Goal: Information Seeking & Learning: Check status

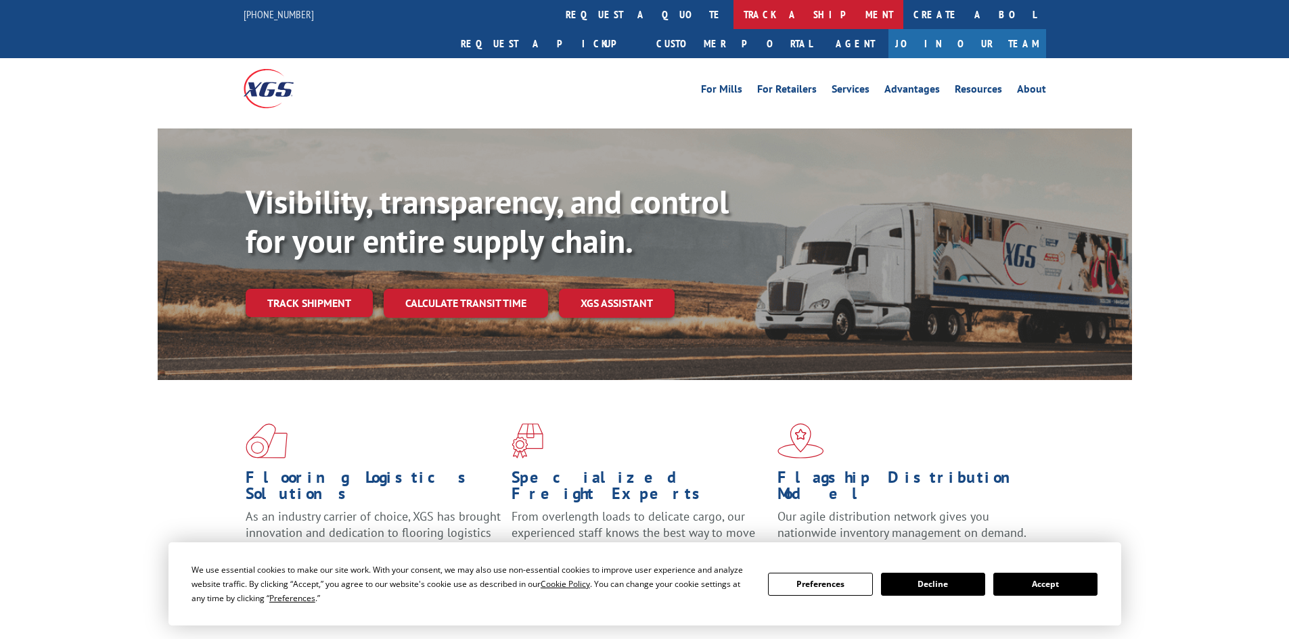
click at [733, 12] on link "track a shipment" at bounding box center [818, 14] width 170 height 29
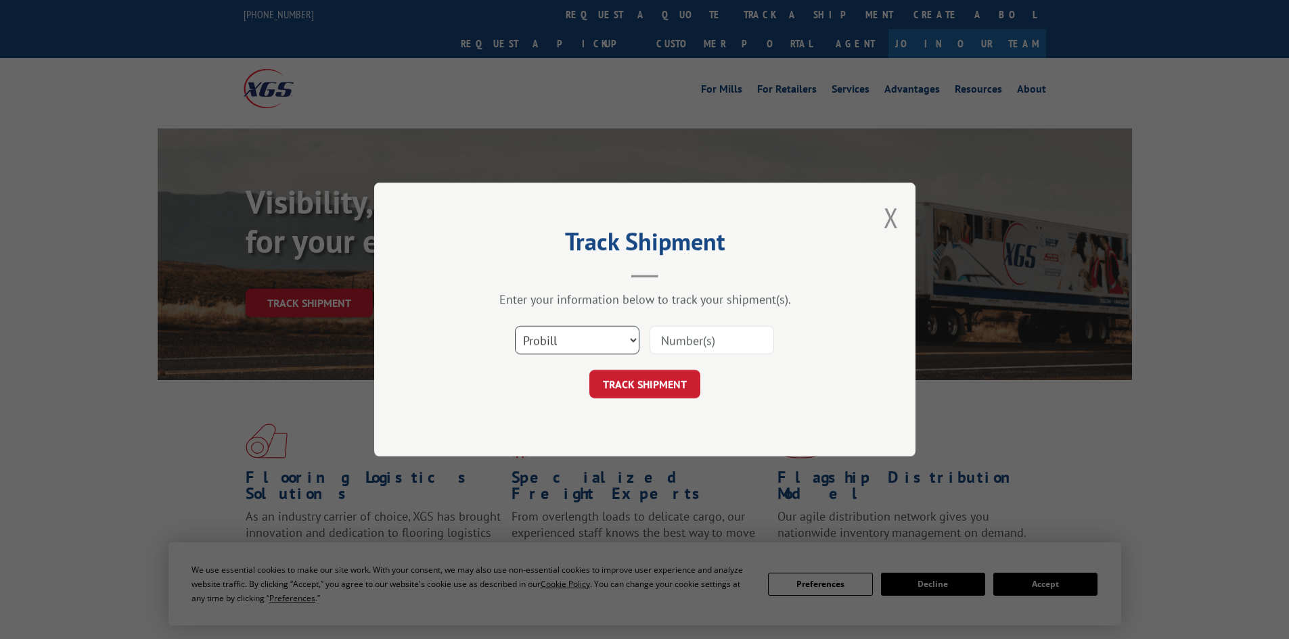
click at [547, 338] on select "Select category... Probill BOL PO" at bounding box center [577, 340] width 124 height 28
select select "bol"
click at [515, 326] on select "Select category... Probill BOL PO" at bounding box center [577, 340] width 124 height 28
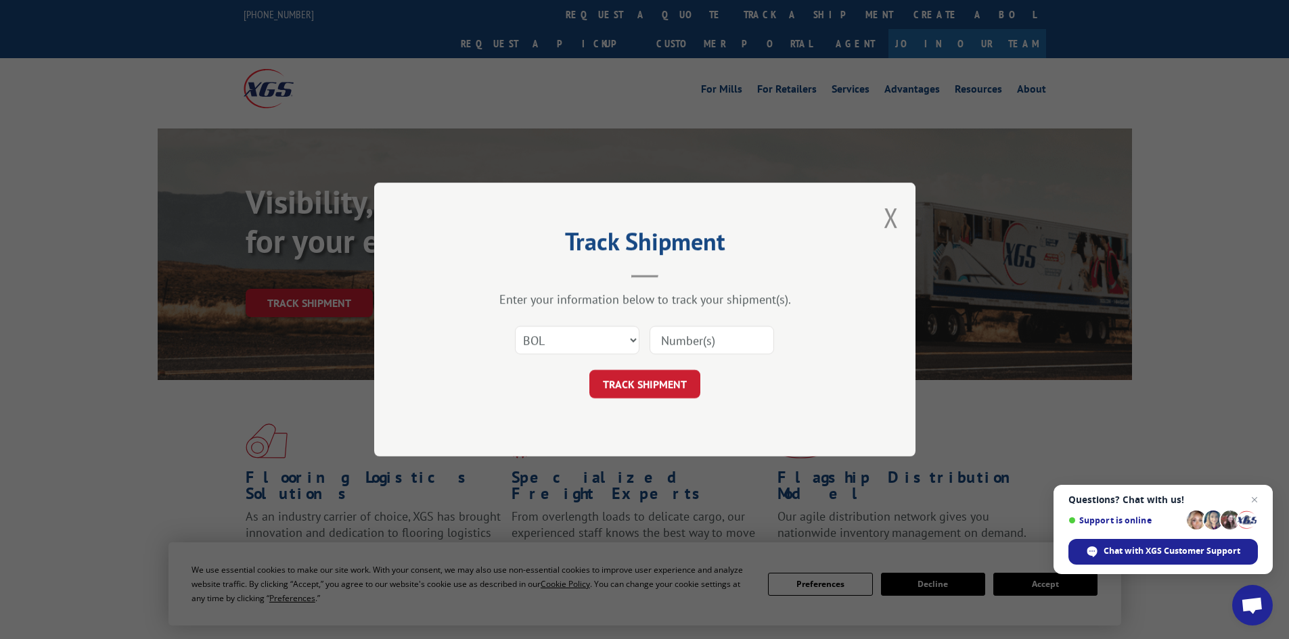
paste input "7063685"
type input "7063685"
click at [652, 384] on button "TRACK SHIPMENT" at bounding box center [644, 384] width 111 height 28
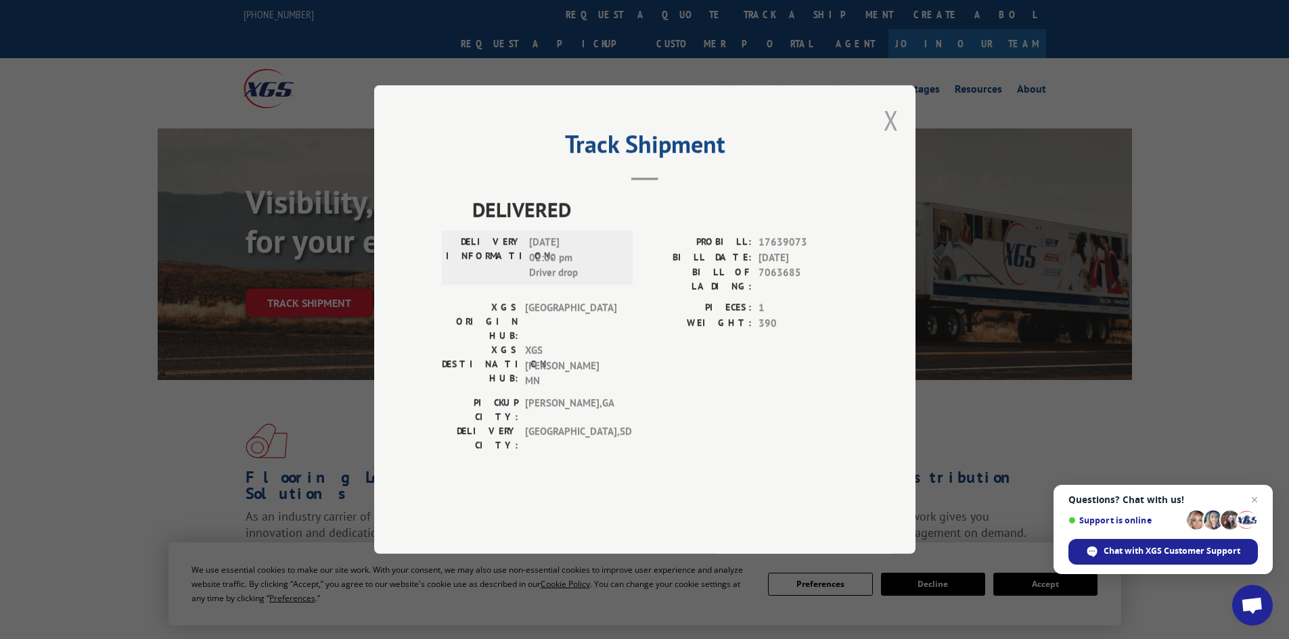
click at [891, 138] on button "Close modal" at bounding box center [891, 120] width 15 height 36
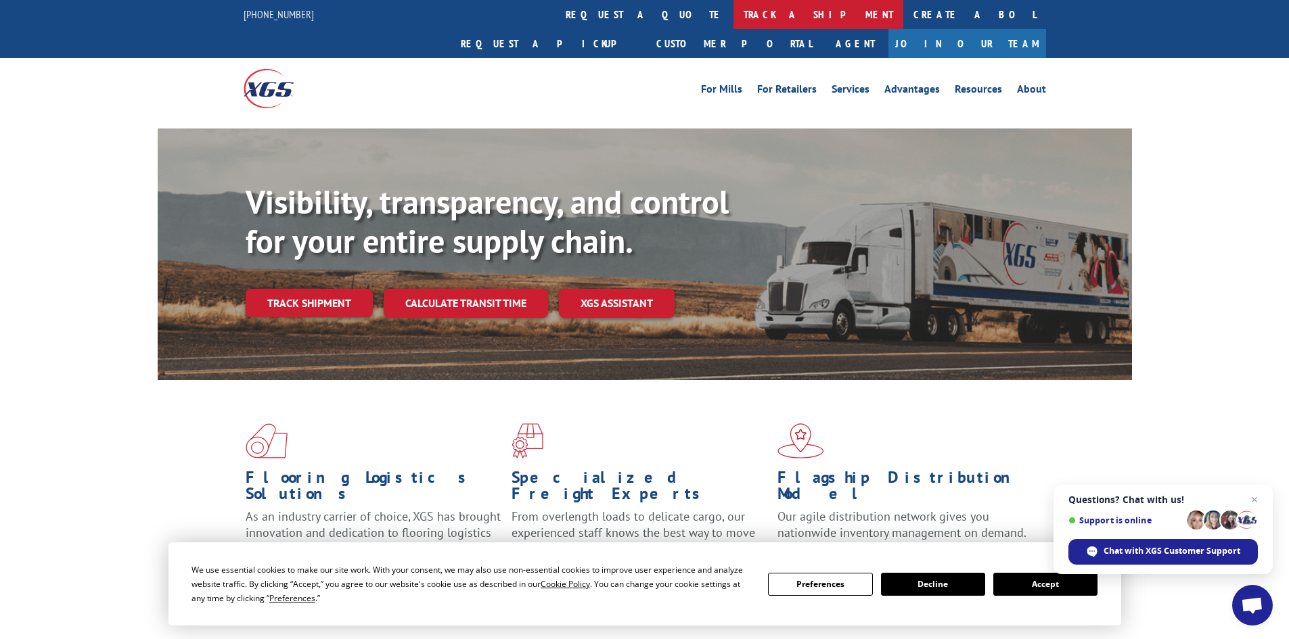
click at [733, 14] on link "track a shipment" at bounding box center [818, 14] width 170 height 29
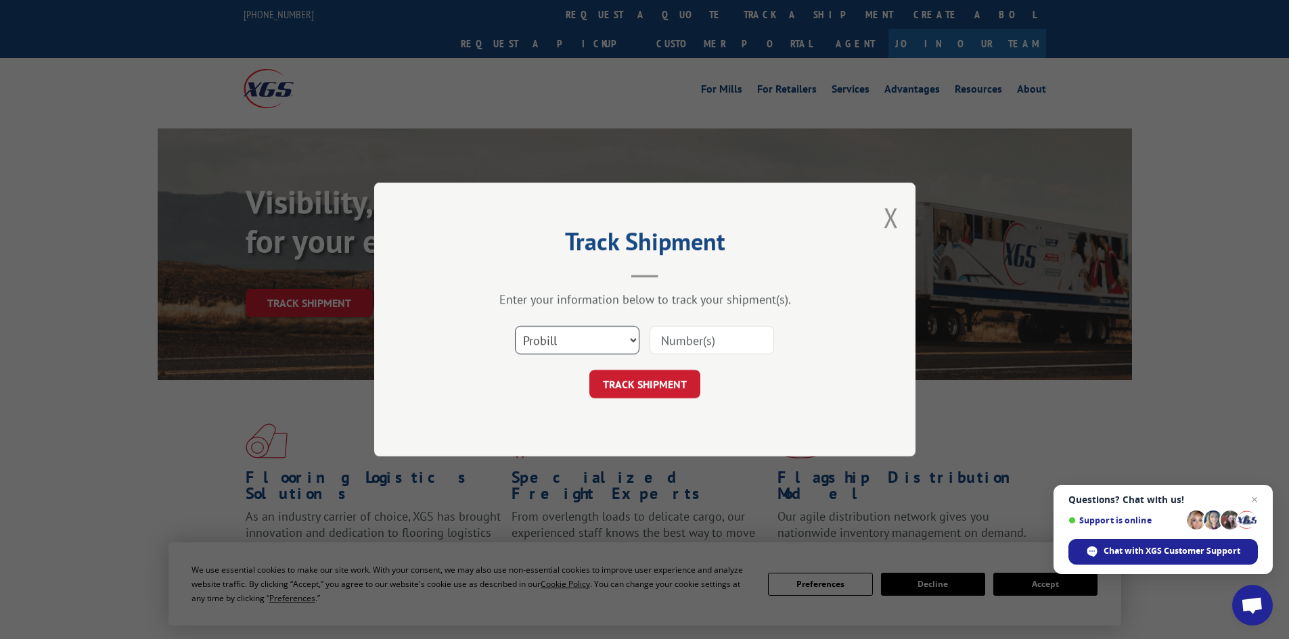
click at [580, 342] on select "Select category... Probill BOL PO" at bounding box center [577, 340] width 124 height 28
select select "bol"
click at [515, 326] on select "Select category... Probill BOL PO" at bounding box center [577, 340] width 124 height 28
paste input "7068351"
type input "7068351"
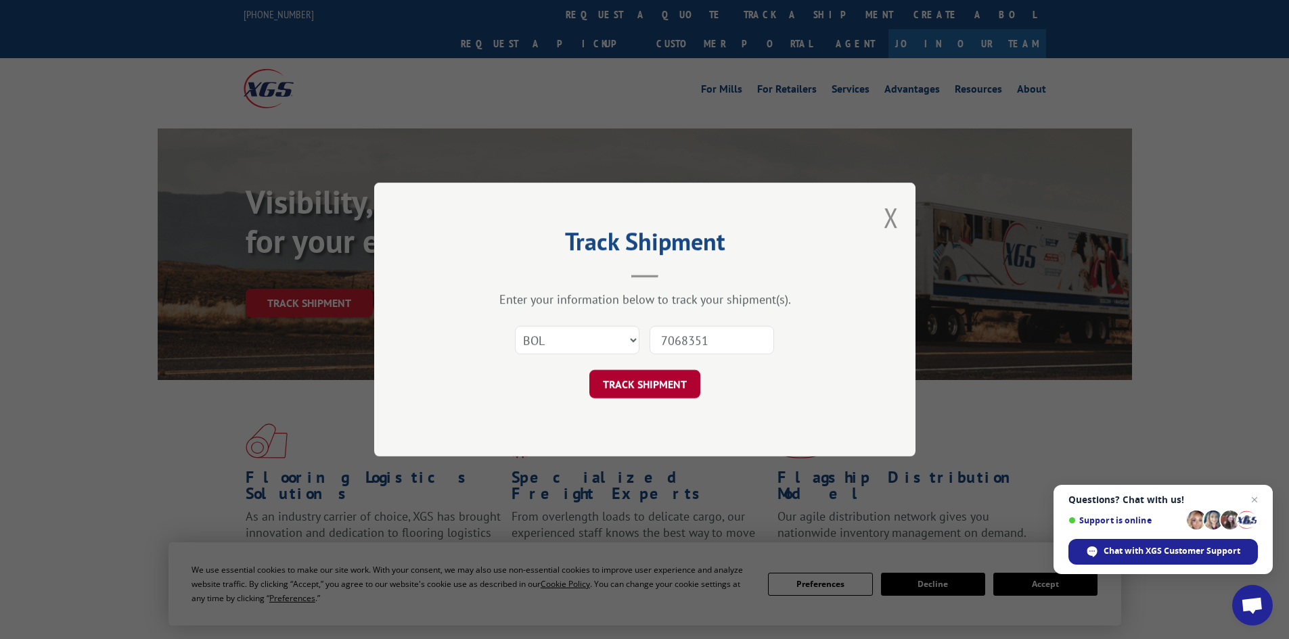
click at [636, 384] on button "TRACK SHIPMENT" at bounding box center [644, 384] width 111 height 28
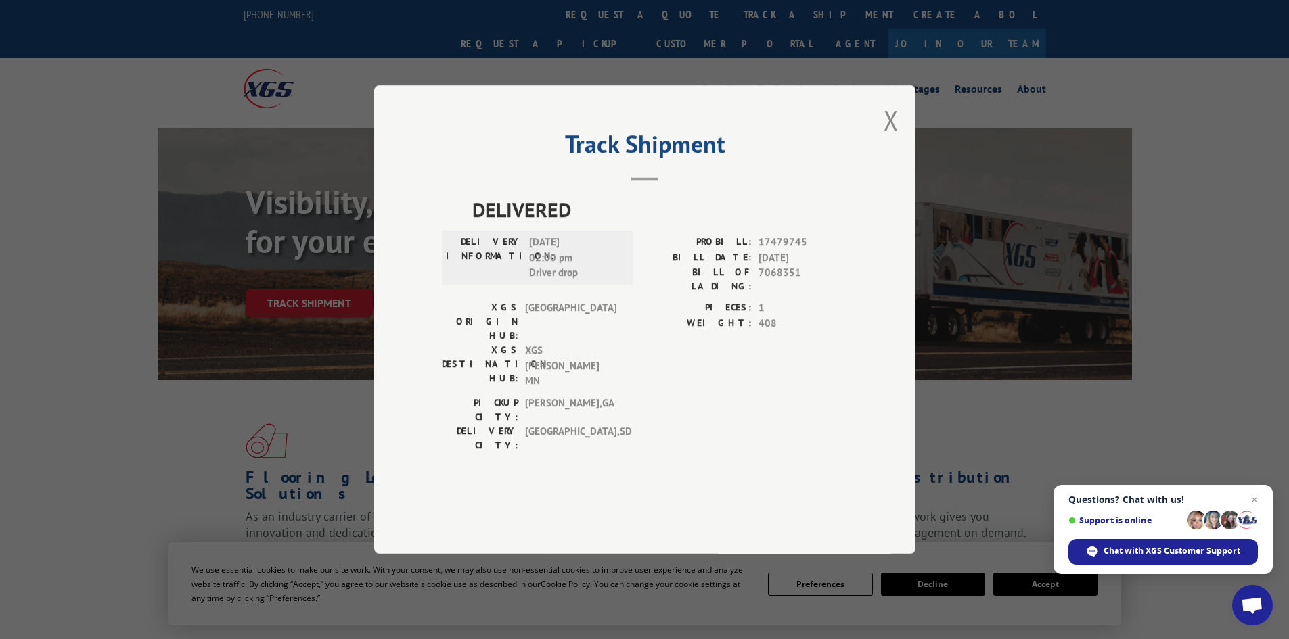
drag, startPoint x: 893, startPoint y: 158, endPoint x: 848, endPoint y: 123, distance: 57.0
click at [890, 138] on button "Close modal" at bounding box center [891, 120] width 15 height 36
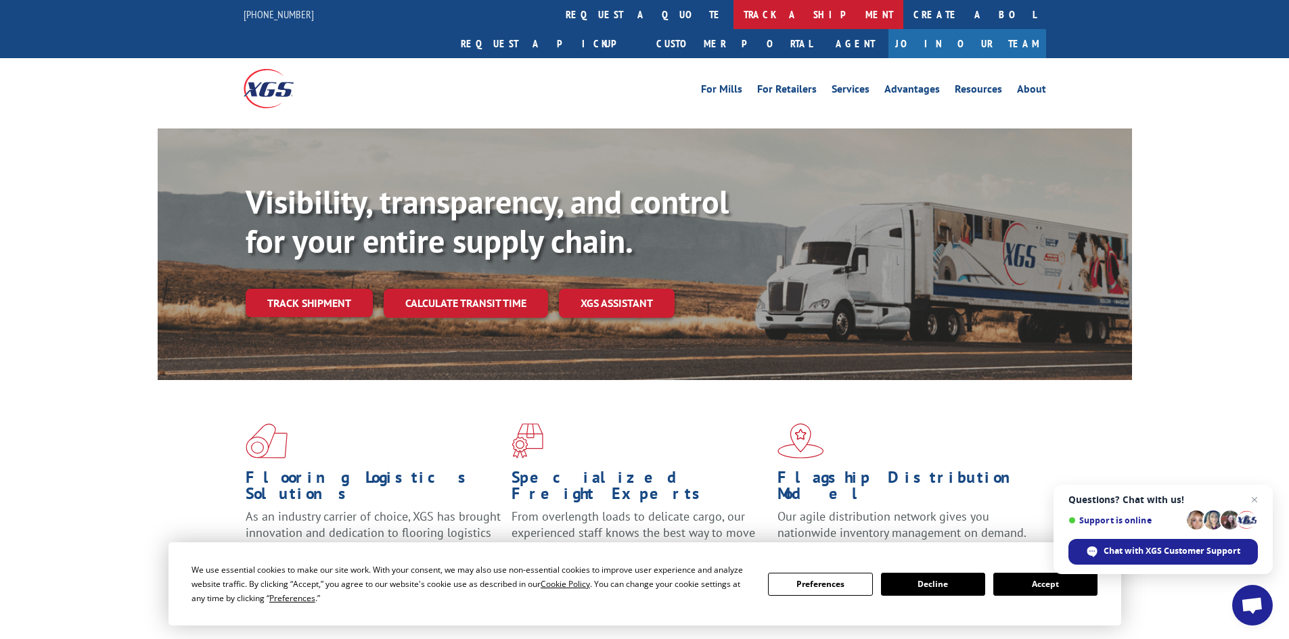
click at [733, 12] on link "track a shipment" at bounding box center [818, 14] width 170 height 29
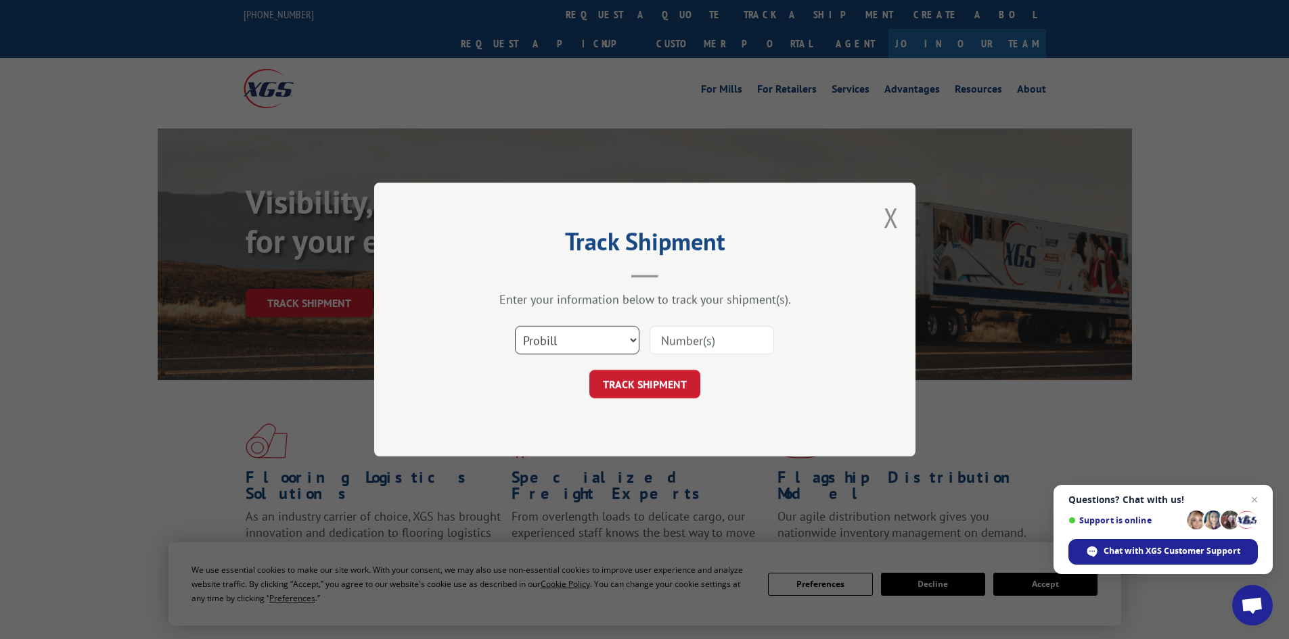
click at [572, 342] on select "Select category... Probill BOL PO" at bounding box center [577, 340] width 124 height 28
select select "bol"
click at [515, 326] on select "Select category... Probill BOL PO" at bounding box center [577, 340] width 124 height 28
click at [683, 337] on input at bounding box center [711, 340] width 124 height 28
paste input "5569336"
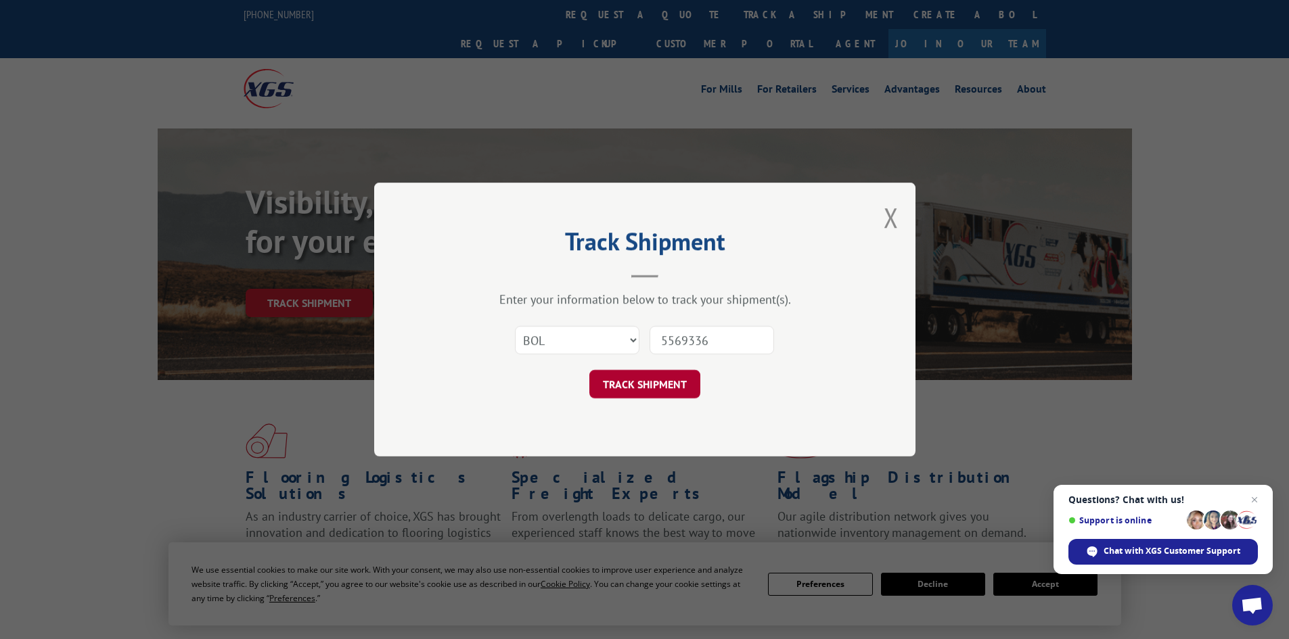
type input "5569336"
click at [640, 392] on button "TRACK SHIPMENT" at bounding box center [644, 384] width 111 height 28
